Goal: Transaction & Acquisition: Purchase product/service

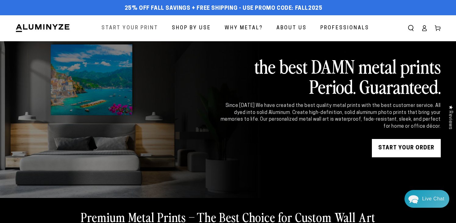
click at [139, 24] on span "Start Your Print" at bounding box center [130, 28] width 57 height 9
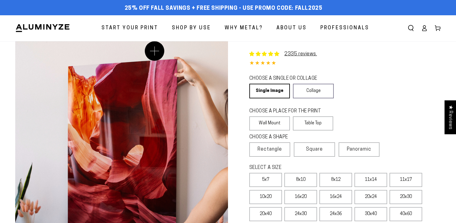
select select "**********"
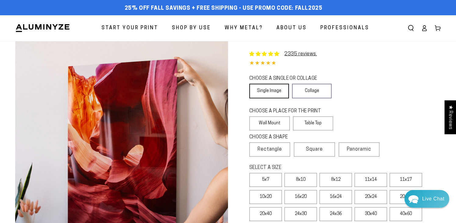
click at [266, 87] on link "Single Image" at bounding box center [270, 91] width 40 height 15
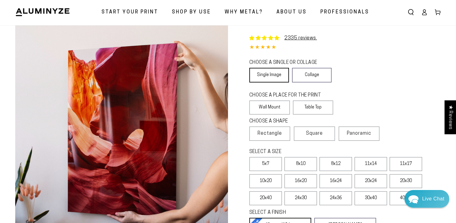
scroll to position [17, 0]
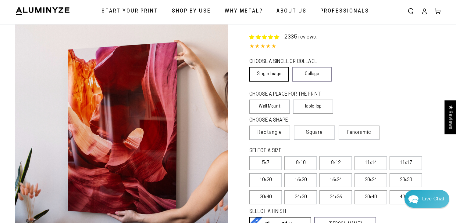
click at [266, 72] on link "Single Image" at bounding box center [270, 74] width 40 height 15
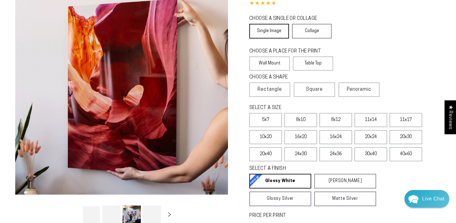
scroll to position [60, 0]
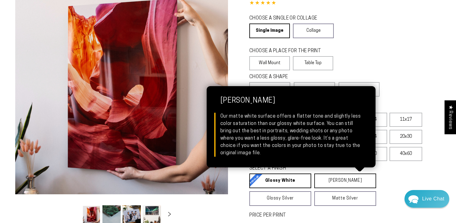
click at [346, 179] on link "Matte White Matte White Our matte white surface offers a flatter tone and sligh…" at bounding box center [346, 180] width 62 height 15
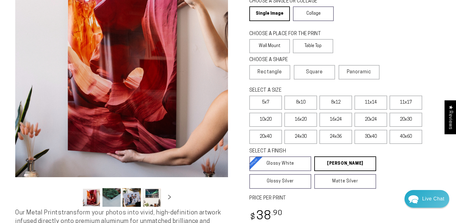
scroll to position [75, 0]
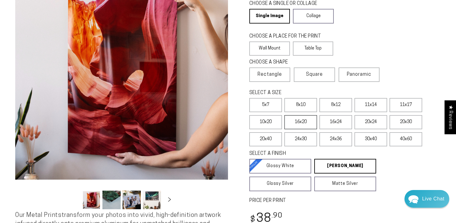
click at [303, 120] on label "16x20" at bounding box center [301, 122] width 33 height 14
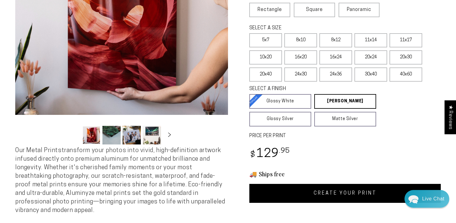
scroll to position [140, 0]
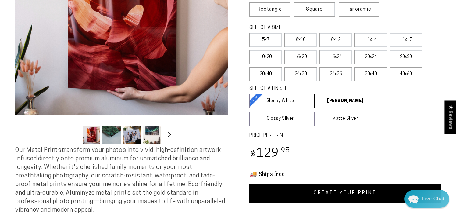
click at [407, 39] on label "11x17" at bounding box center [406, 40] width 33 height 14
click at [374, 39] on label "11x14" at bounding box center [371, 40] width 33 height 14
click at [360, 7] on span "Panoramic" at bounding box center [359, 9] width 24 height 5
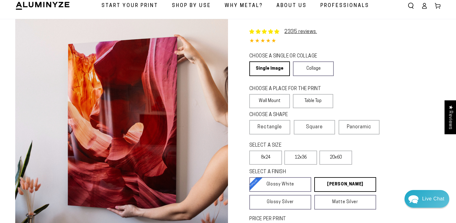
scroll to position [25, 0]
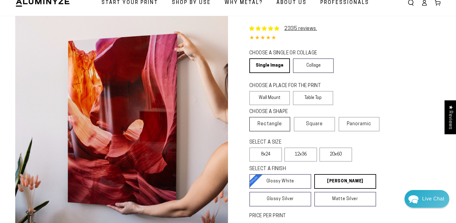
click at [264, 123] on span "Rectangle" at bounding box center [270, 123] width 24 height 7
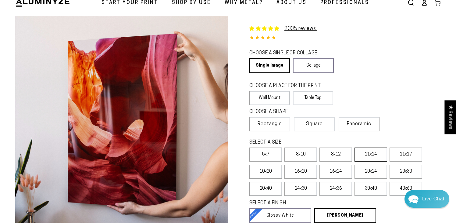
click at [365, 154] on label "11x14" at bounding box center [371, 154] width 33 height 14
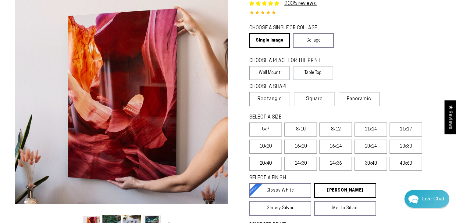
scroll to position [48, 0]
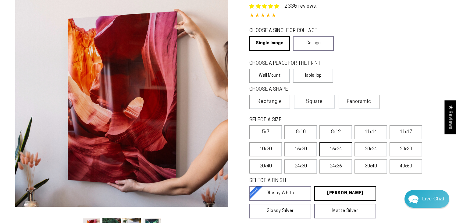
click at [329, 147] on label "16x24" at bounding box center [336, 149] width 33 height 14
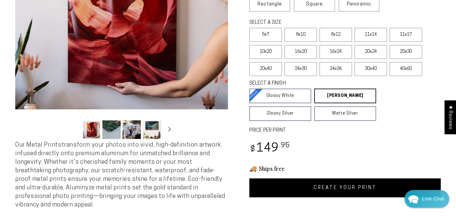
scroll to position [138, 0]
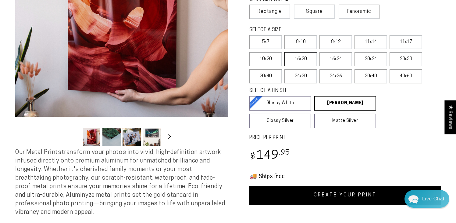
click at [309, 58] on label "16x20" at bounding box center [301, 59] width 33 height 14
click at [412, 40] on label "11x17" at bounding box center [406, 42] width 33 height 14
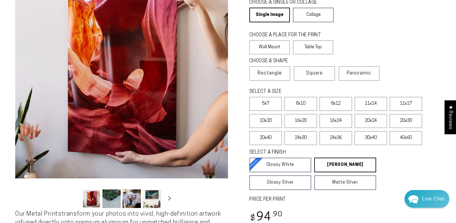
scroll to position [77, 0]
